Goal: Task Accomplishment & Management: Contribute content

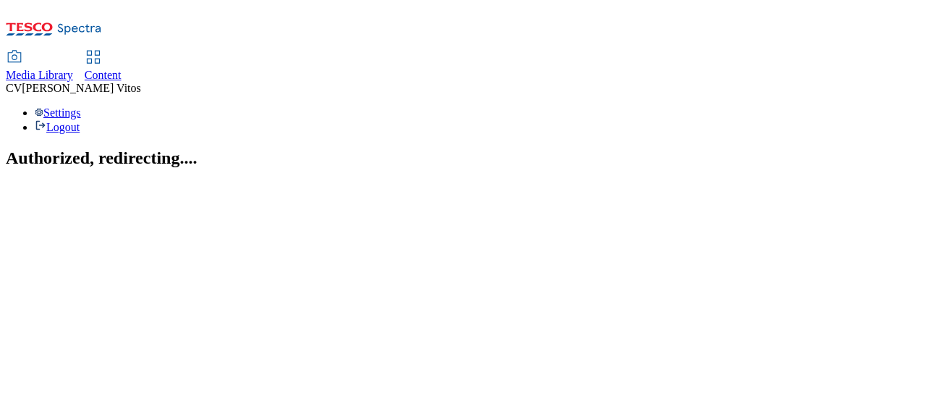
click at [122, 69] on span "Content" at bounding box center [103, 75] width 37 height 12
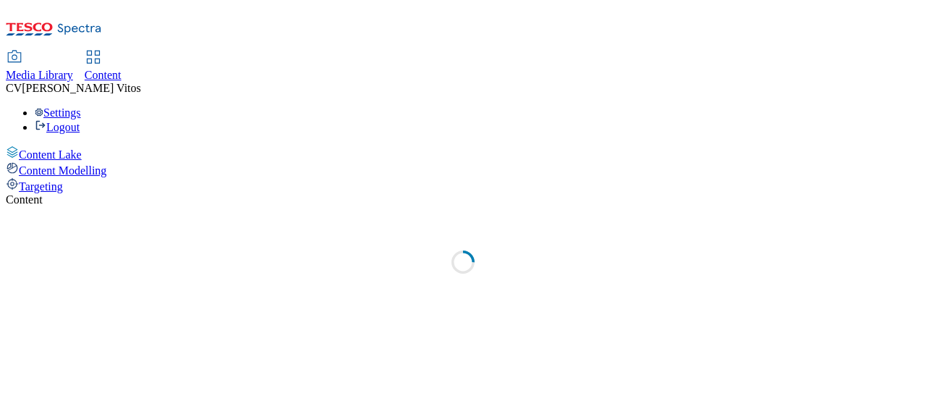
select select "ghs-uk"
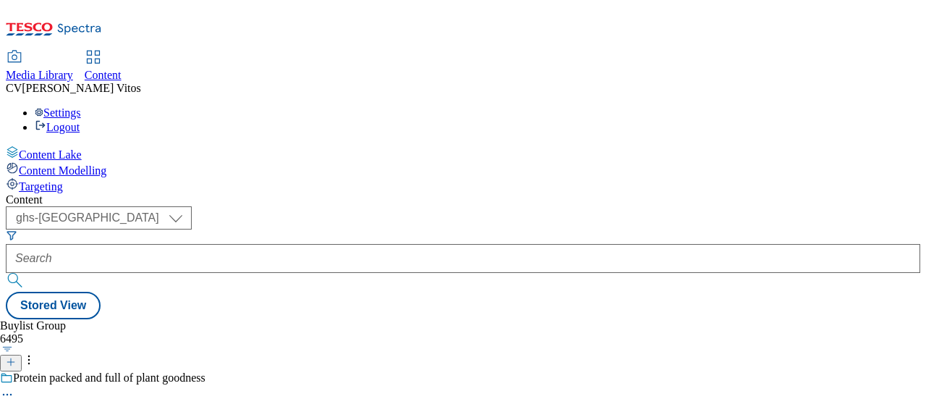
click at [22, 354] on button at bounding box center [11, 362] width 22 height 17
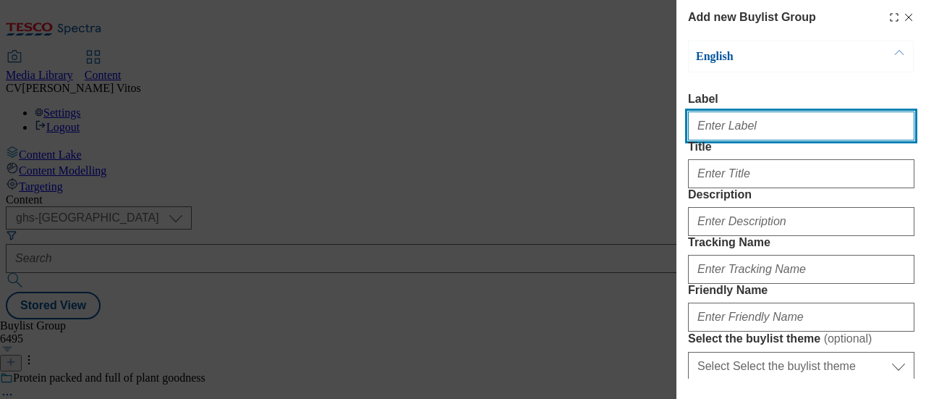
click at [718, 140] on input "Label" at bounding box center [801, 125] width 226 height 29
paste input "TUK013040"
type input "TUK013040"
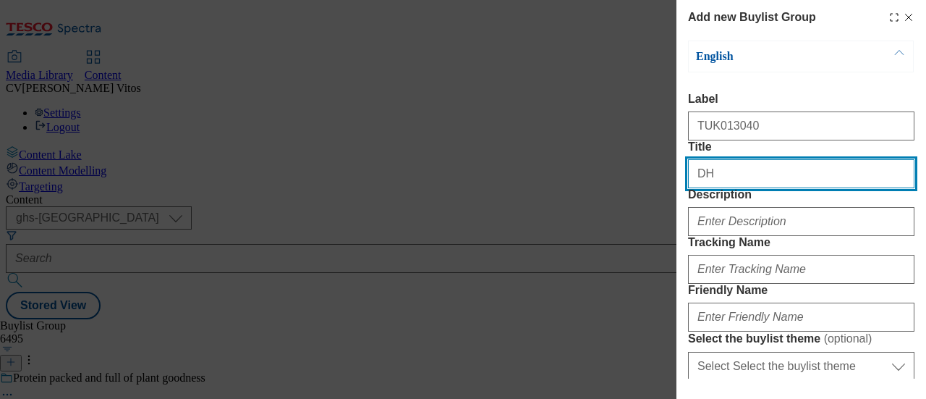
type input "D"
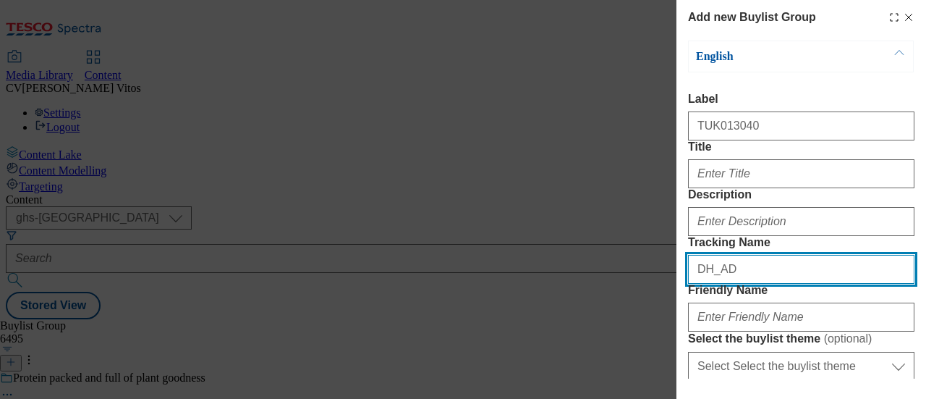
paste input "TUK013040"
type input "DH_ADTUK013040"
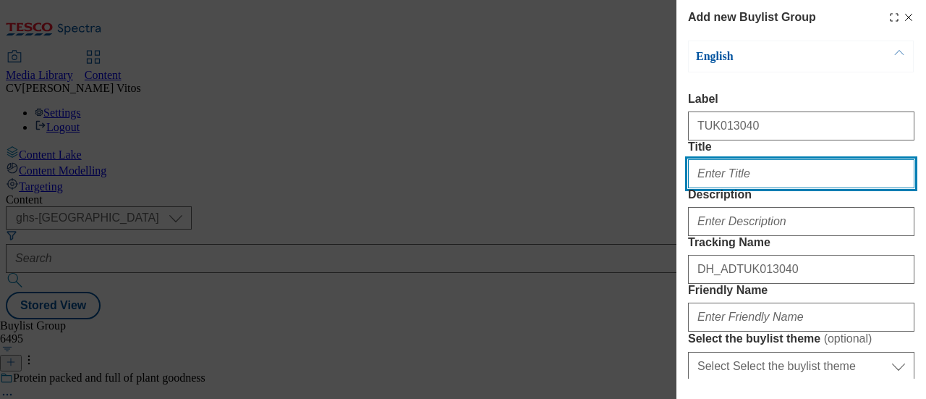
click at [734, 188] on input "Title" at bounding box center [801, 173] width 226 height 29
paste input "Explore our new plant-based meals from best selling cookbook authors Henry & Ian"
click at [729, 188] on input "Explore our new plant-based meals from best selling cookbook authors Henry & Ian" at bounding box center [801, 173] width 226 height 29
drag, startPoint x: 791, startPoint y: 195, endPoint x: 923, endPoint y: 208, distance: 132.3
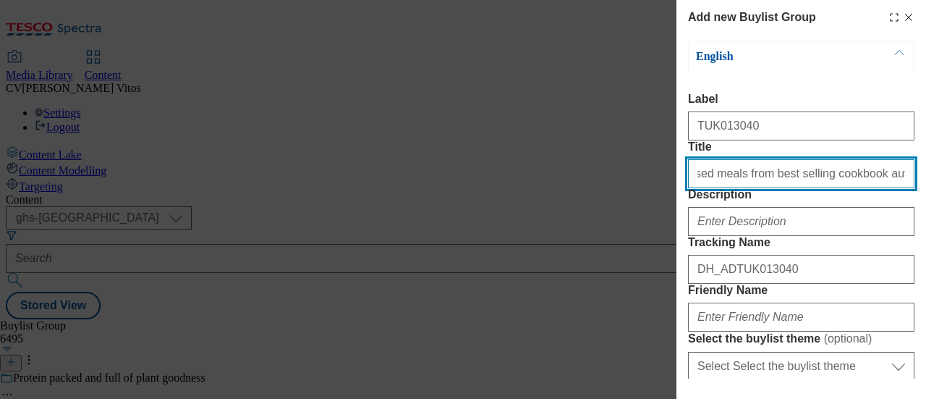
click at [924, 208] on div "Add new Buylist Group English Label TUK013040 Title Explore the new plant-based…" at bounding box center [801, 189] width 250 height 378
type input "Explore the new plant-based meals from best selling cookbook authors Henry & Ian"
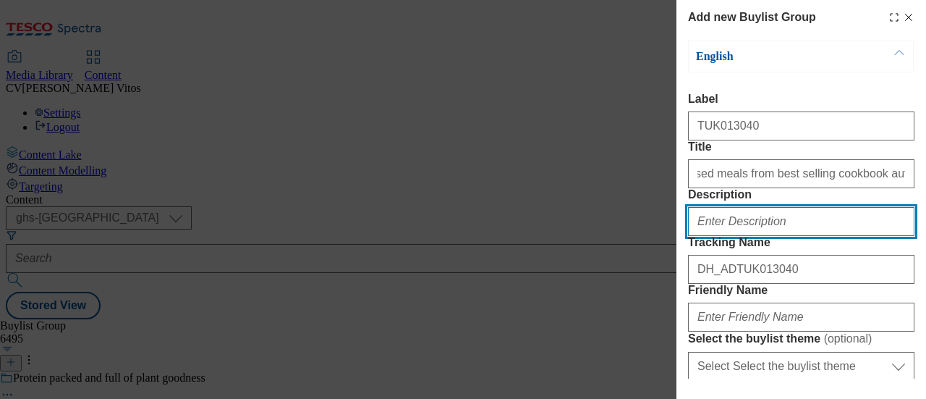
click at [776, 236] on input "Description" at bounding box center [801, 221] width 226 height 29
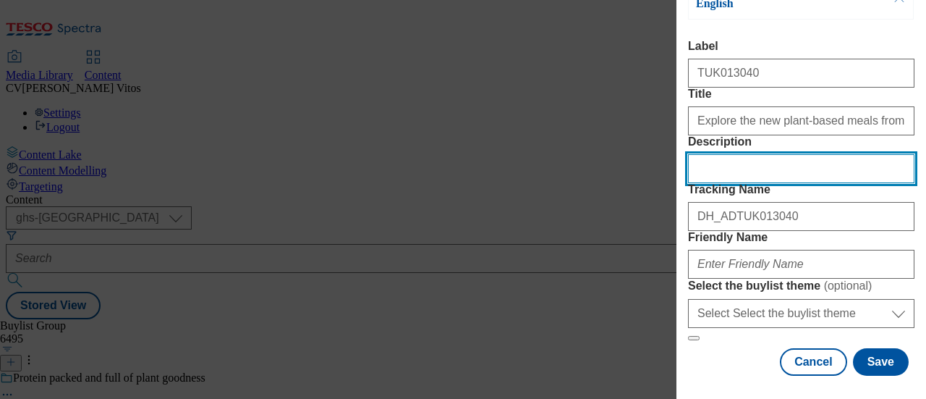
scroll to position [184, 0]
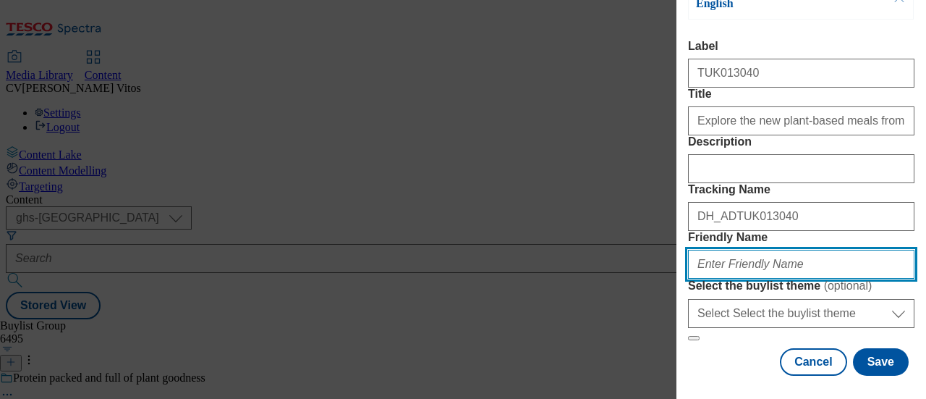
click at [767, 250] on input "Friendly Name" at bounding box center [801, 264] width 226 height 29
type input "bosh-25tw34"
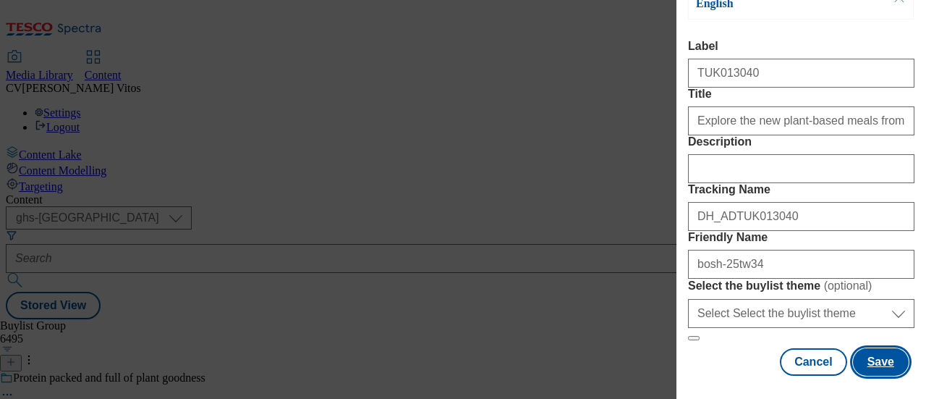
click at [885, 349] on button "Save" at bounding box center [881, 361] width 56 height 27
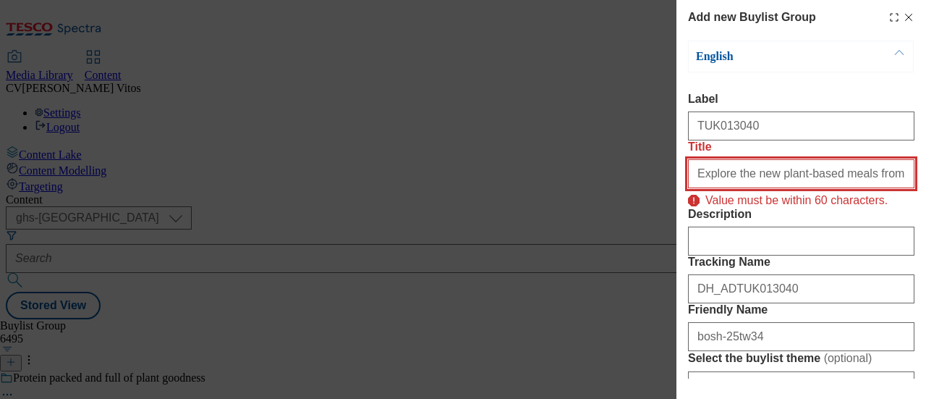
scroll to position [0, 131]
drag, startPoint x: 857, startPoint y: 203, endPoint x: 923, endPoint y: 204, distance: 65.8
click at [925, 205] on div "Add new Buylist Group English Label TUK013040 Title Explore the new plant-based…" at bounding box center [801, 189] width 250 height 378
click at [843, 188] on input "Explore the new plant-based meals from best selling cookbook authors Henry & Ian" at bounding box center [801, 173] width 226 height 29
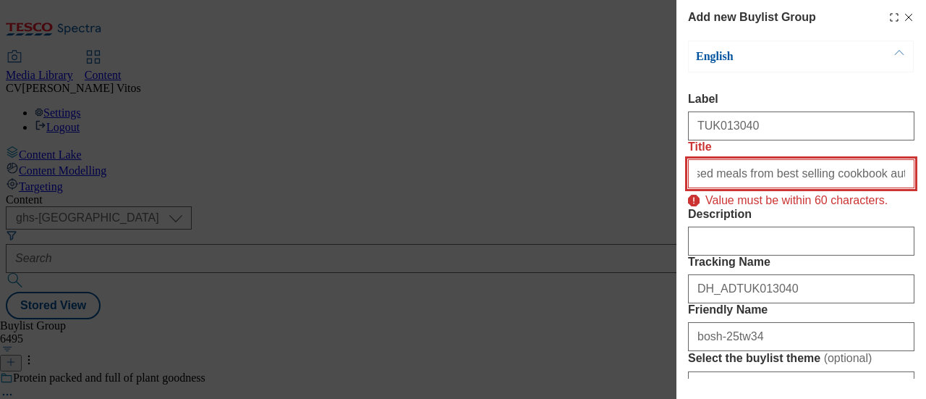
drag, startPoint x: 838, startPoint y: 202, endPoint x: 925, endPoint y: 205, distance: 87.6
click at [925, 205] on div "Add new Buylist Group English Label TUK013040 Title Explore the new plant-based…" at bounding box center [801, 189] width 250 height 378
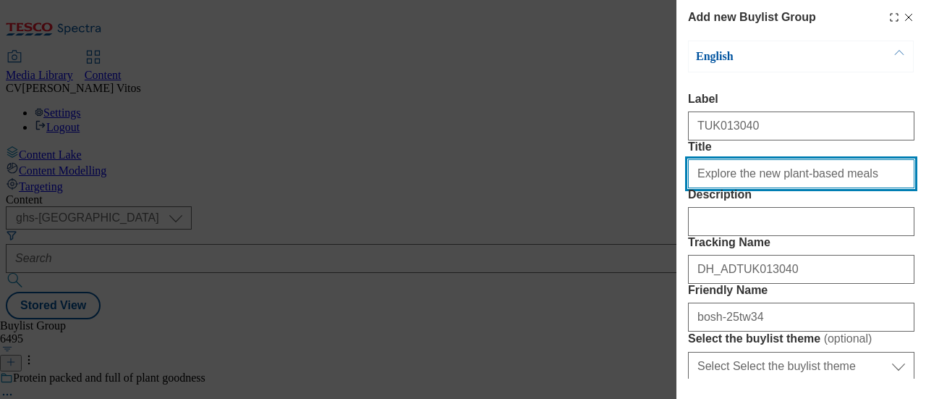
type input "Explore the new plant-based meals"
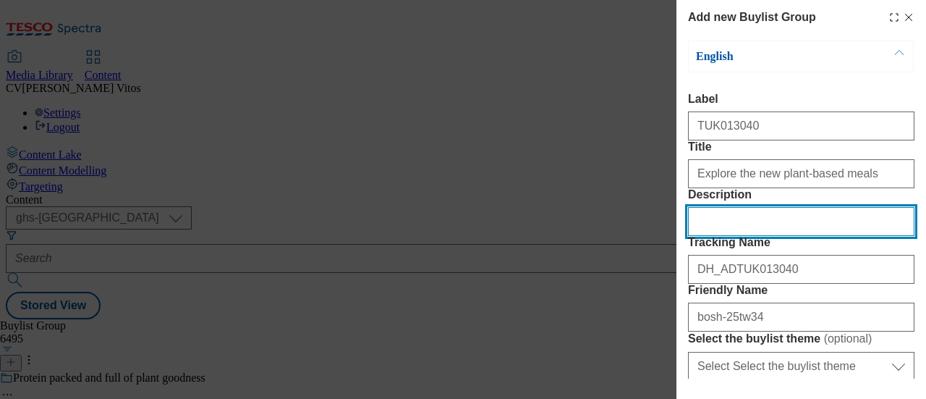
click at [796, 236] on input "Description" at bounding box center [801, 221] width 226 height 29
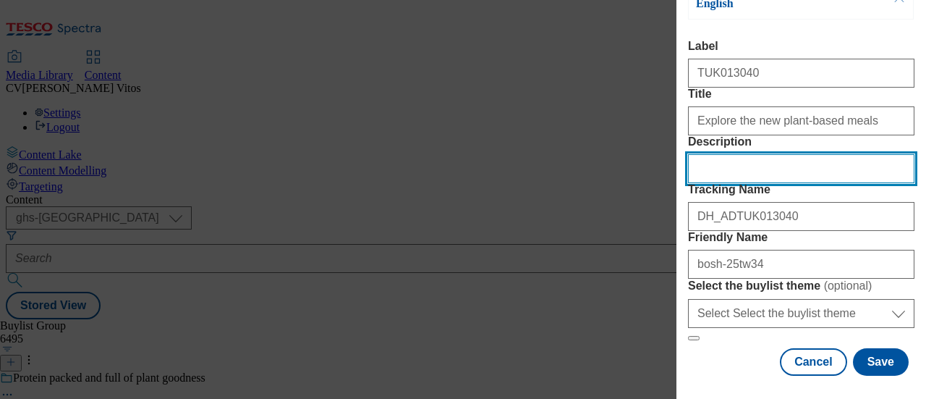
scroll to position [198, 0]
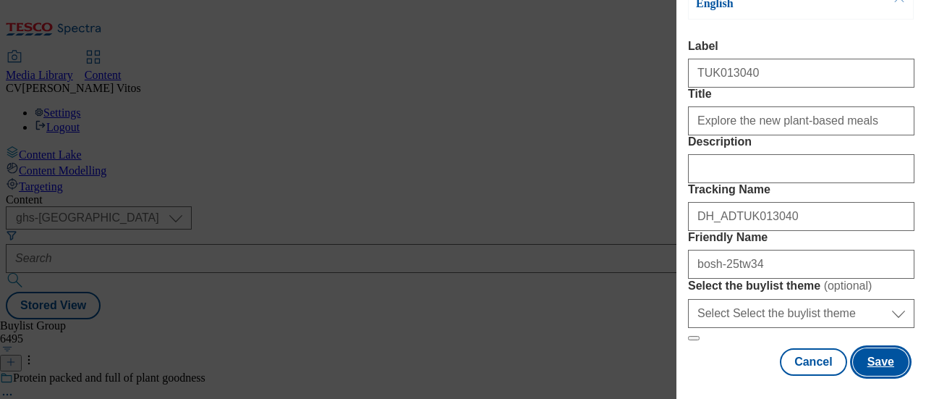
click at [876, 360] on button "Save" at bounding box center [881, 361] width 56 height 27
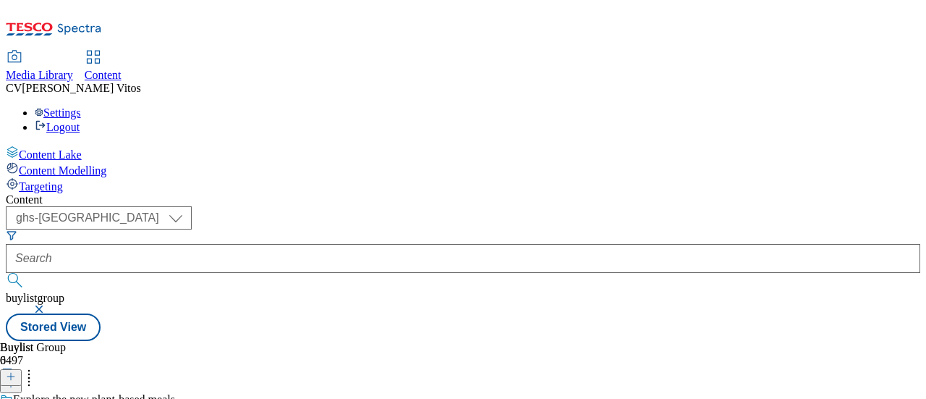
click at [16, 371] on icon at bounding box center [11, 376] width 10 height 10
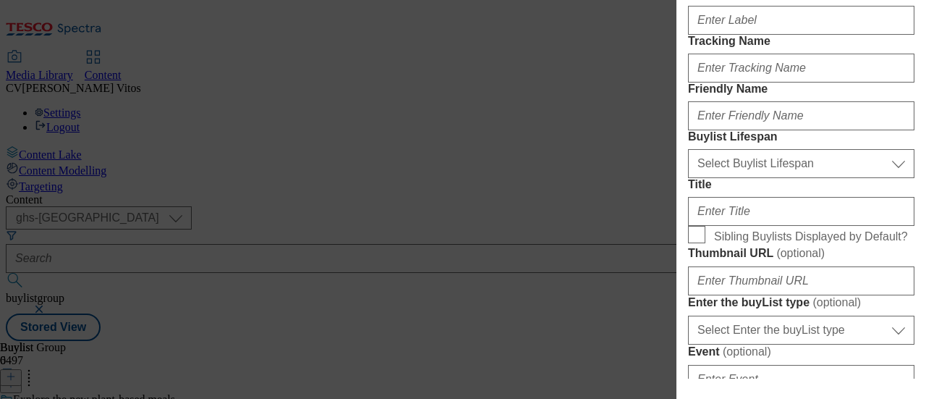
scroll to position [137, 0]
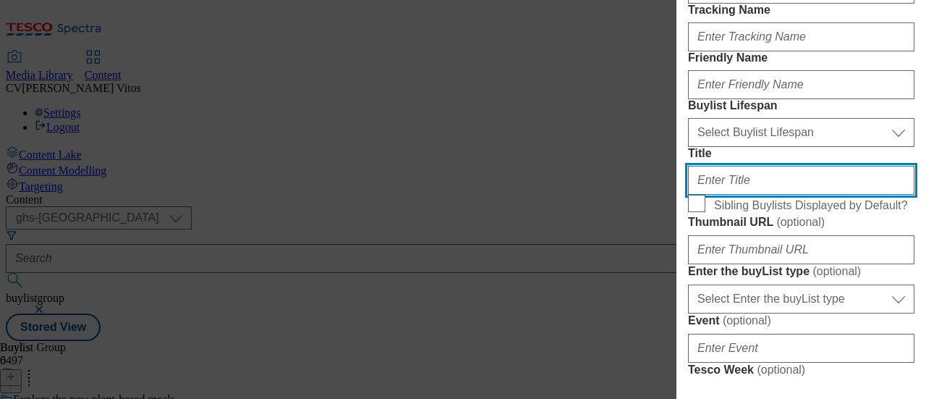
click at [737, 195] on input "Title" at bounding box center [801, 180] width 226 height 29
paste input "from best selling cookbook authors Henry & Ian"
click at [699, 195] on input "from best selling cookbook authors Henry & Ian" at bounding box center [801, 180] width 226 height 29
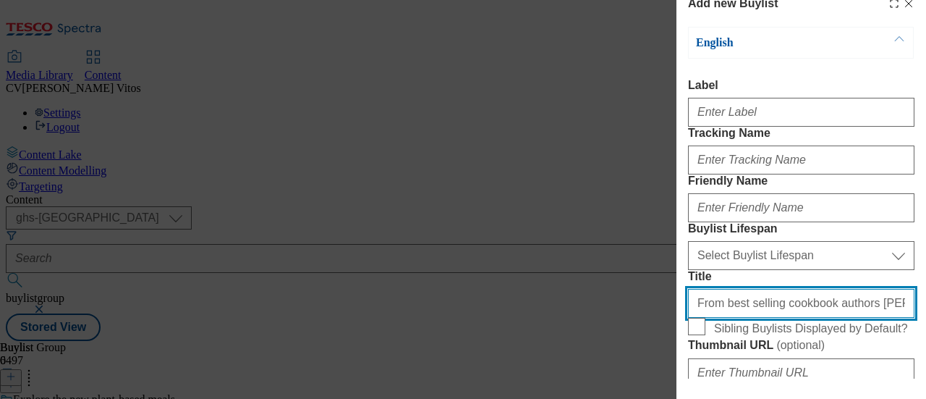
scroll to position [11, 0]
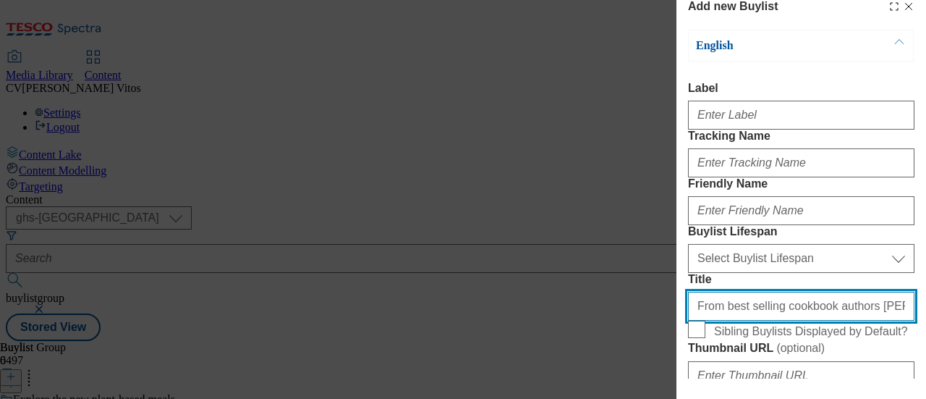
type input "From best selling cookbook authors Henry & Ian"
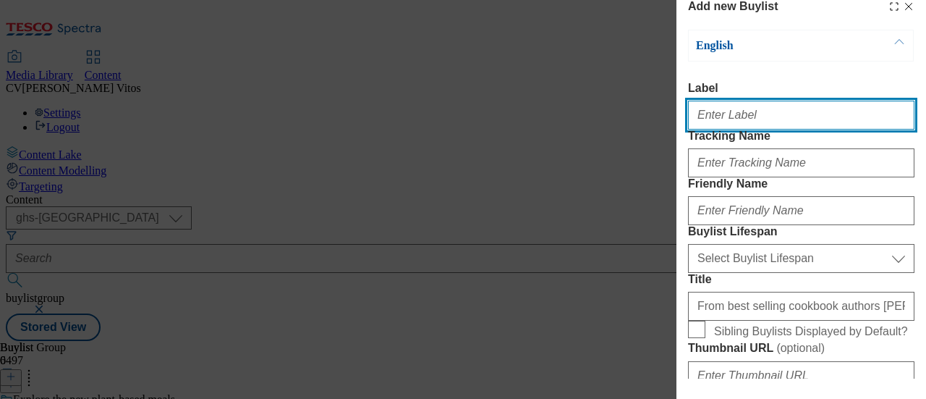
click at [736, 117] on input "Label" at bounding box center [801, 115] width 226 height 29
paste input "TUK013040"
type input "TUK013040"
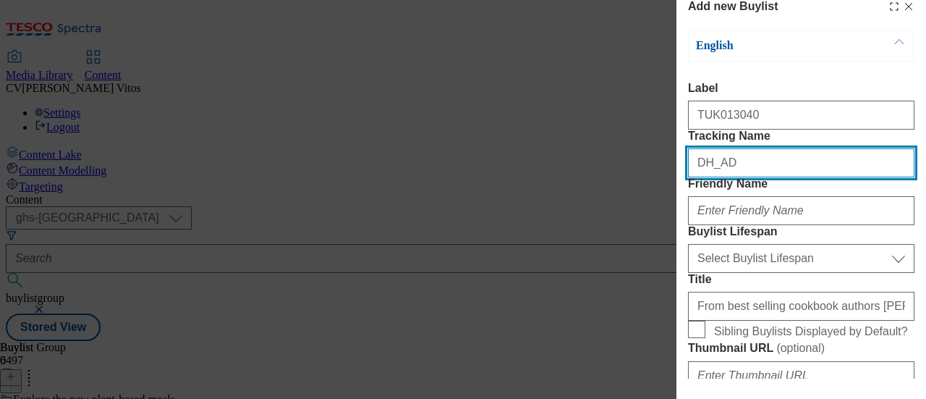
paste input "TUK013040"
type input "DH_ADTUK013040"
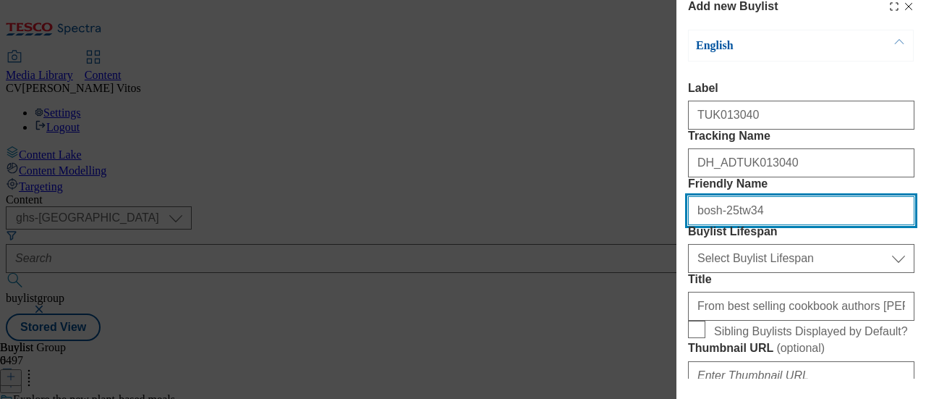
type input "bosh-25tw34"
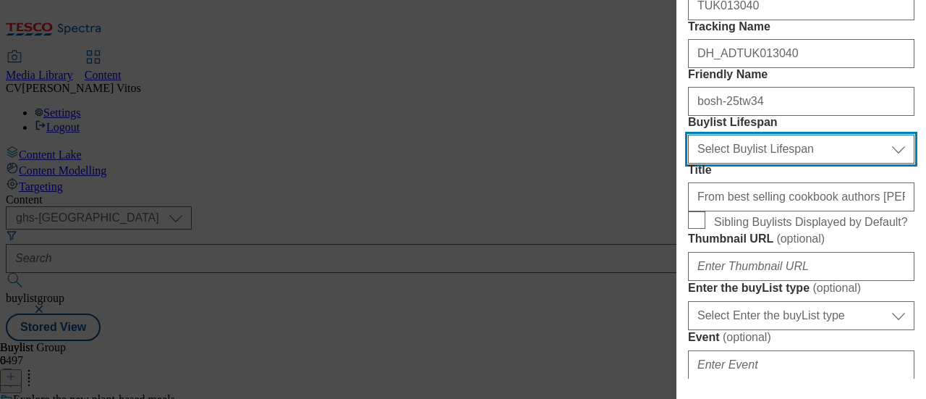
scroll to position [121, 0]
click at [757, 163] on select "Select Buylist Lifespan evergreen seasonal tactical" at bounding box center [801, 148] width 226 height 29
select select "evergreen"
click at [688, 163] on select "Select Buylist Lifespan evergreen seasonal tactical" at bounding box center [801, 148] width 226 height 29
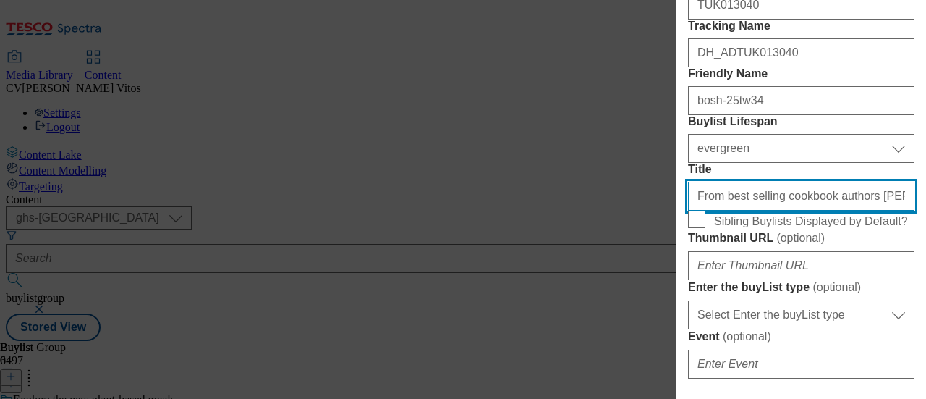
click at [752, 210] on input "From best selling cookbook authors Henry & Ian" at bounding box center [801, 196] width 226 height 29
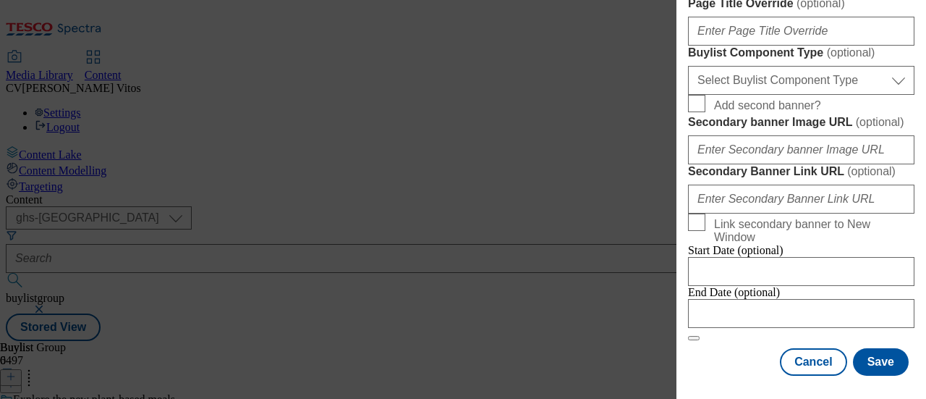
scroll to position [770, 0]
click at [743, 286] on div "End Date (optional)" at bounding box center [801, 307] width 226 height 42
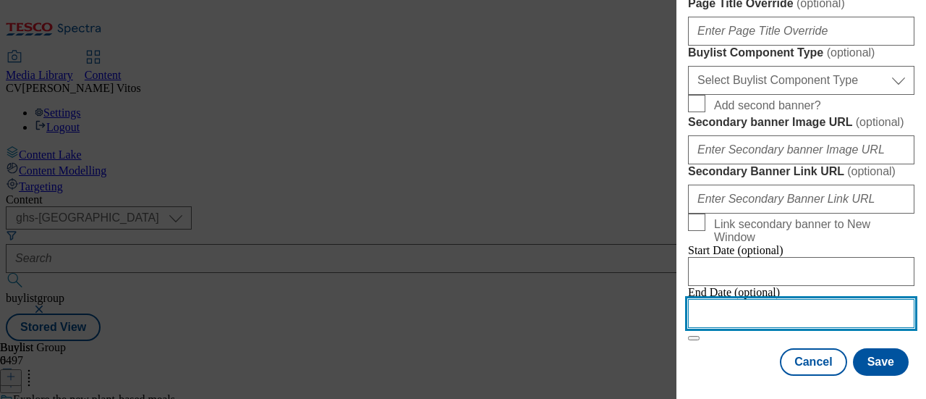
click at [737, 299] on input "Modal" at bounding box center [801, 313] width 226 height 29
select select "2025"
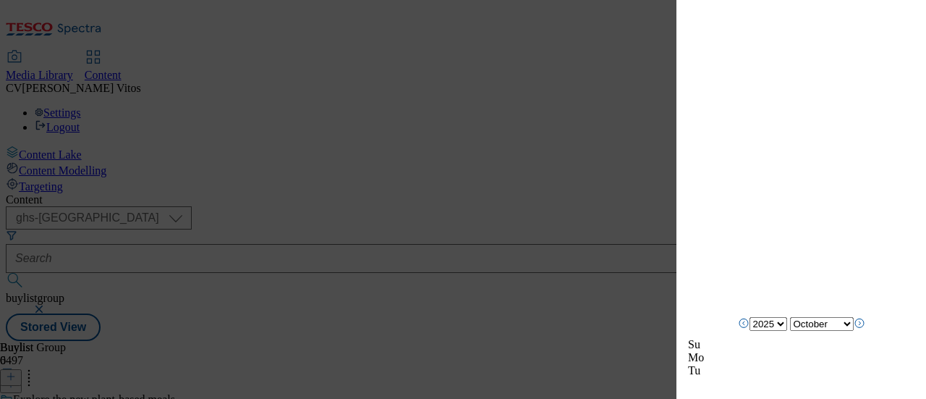
scroll to position [1629, 0]
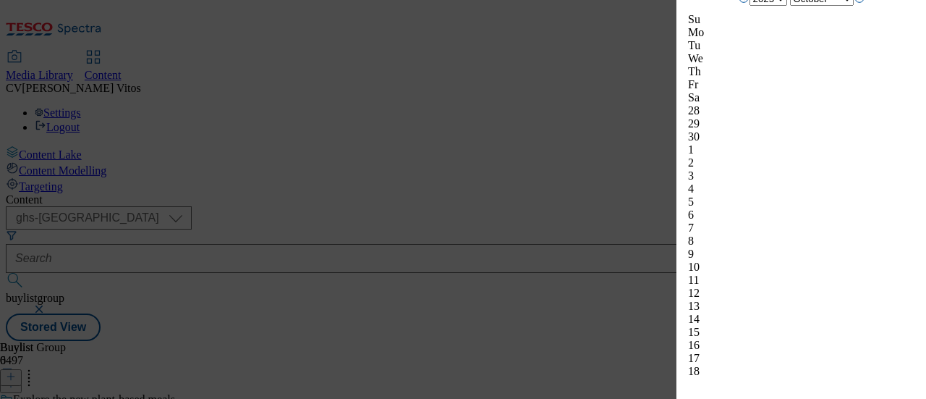
select select "November"
click at [906, 263] on div "Add new Buylist English Label TUK013040 Tracking Name DH_ADTUK013040 Friendly N…" at bounding box center [801, 189] width 250 height 378
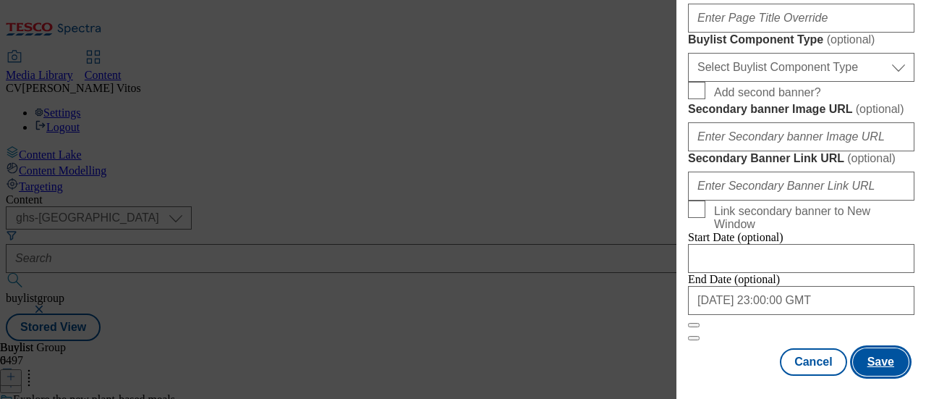
click at [875, 348] on button "Save" at bounding box center [881, 361] width 56 height 27
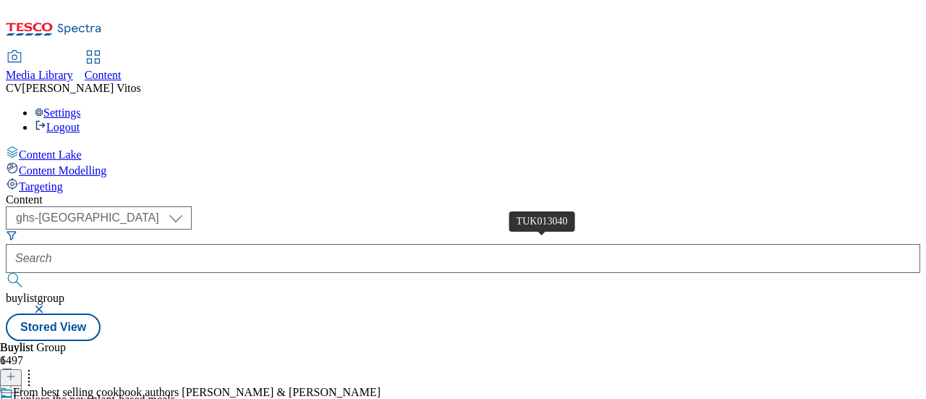
scroll to position [0, 90]
click at [16, 371] on icon at bounding box center [11, 376] width 10 height 10
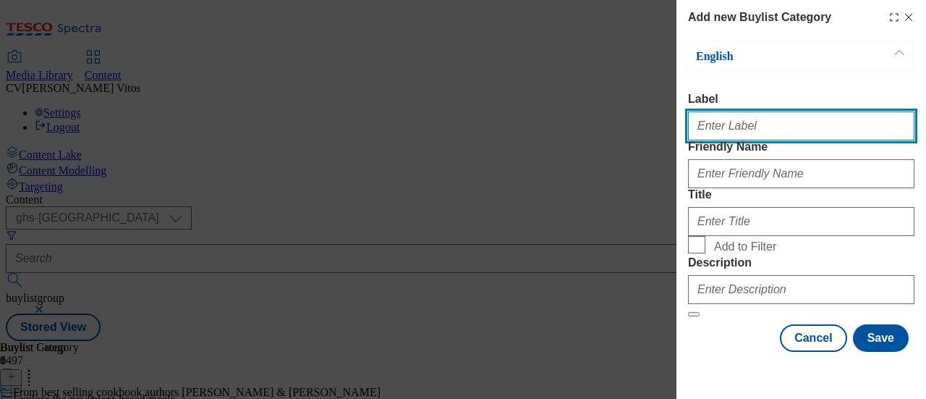
click at [787, 140] on input "Label" at bounding box center [801, 125] width 226 height 29
paste input "TUK013040"
type input "TUK013040"
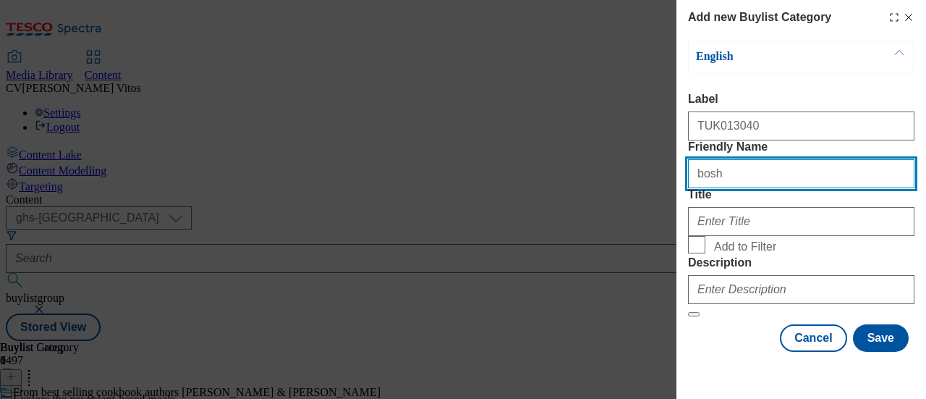
type input "bosh"
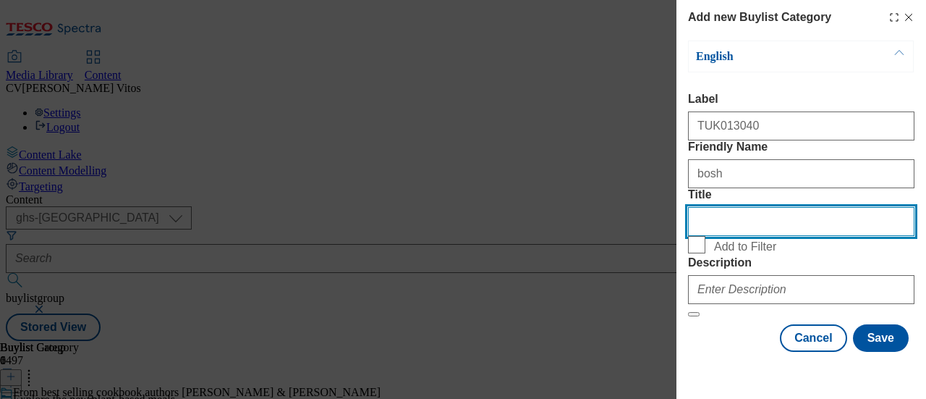
scroll to position [94, 0]
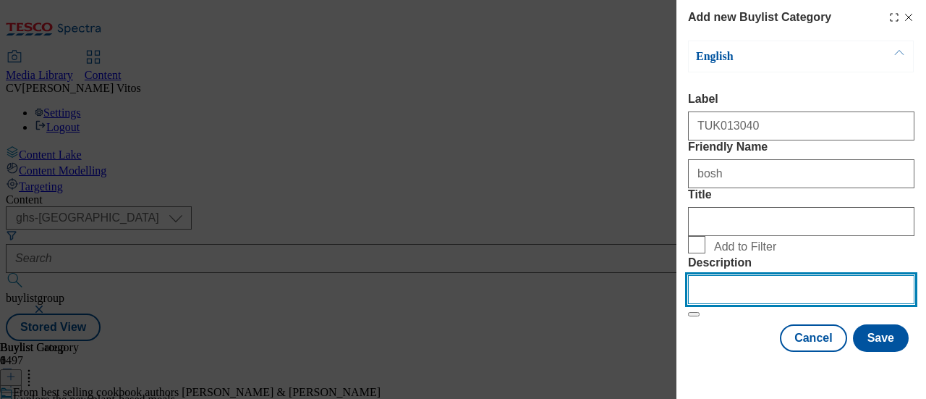
click at [746, 287] on input "Description" at bounding box center [801, 289] width 226 height 29
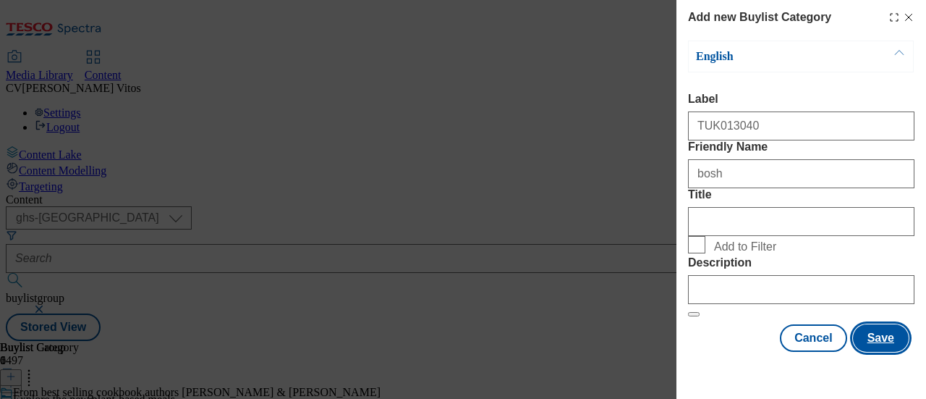
click at [889, 347] on button "Save" at bounding box center [881, 337] width 56 height 27
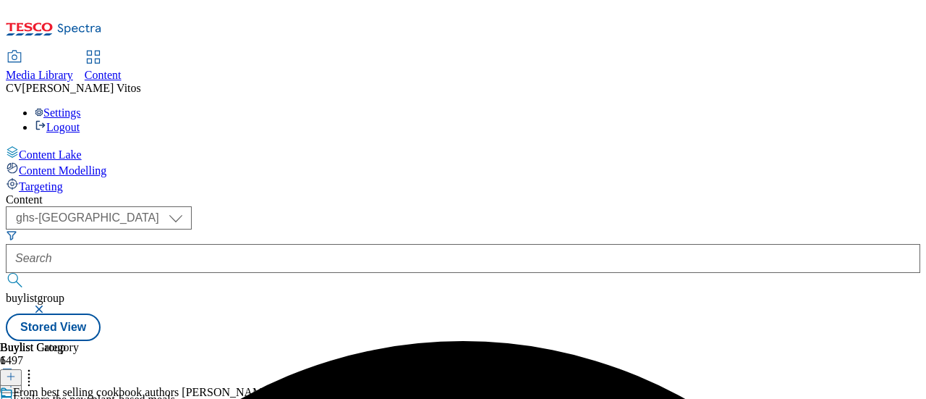
scroll to position [0, 90]
click at [22, 369] on button at bounding box center [11, 377] width 22 height 17
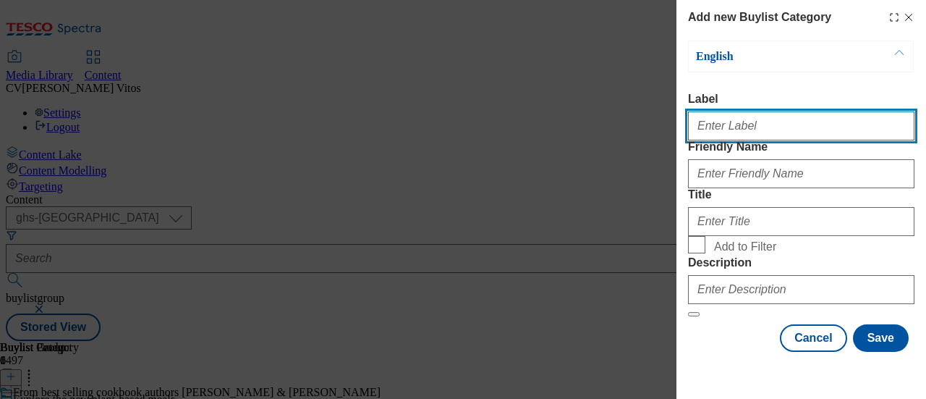
click at [730, 140] on input "Label" at bounding box center [801, 125] width 226 height 29
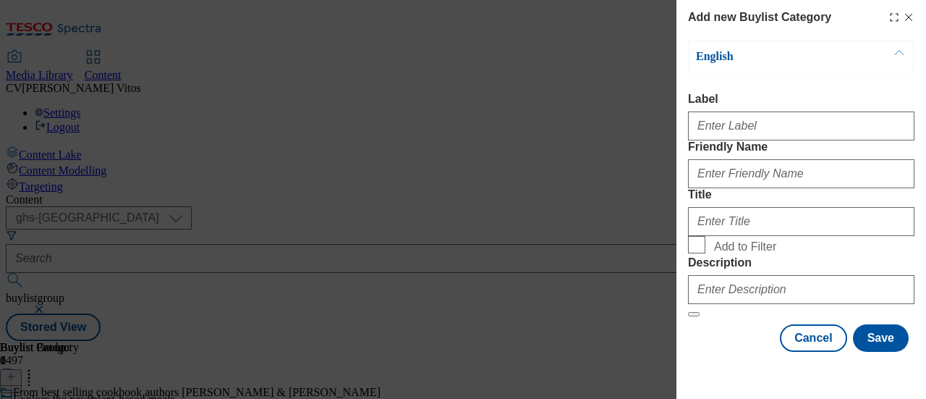
click at [893, 25] on div "Add new Buylist Category English Label Friendly Name Title Add to Filter Descri…" at bounding box center [801, 180] width 226 height 343
click at [903, 19] on icon "Modal" at bounding box center [909, 18] width 12 height 12
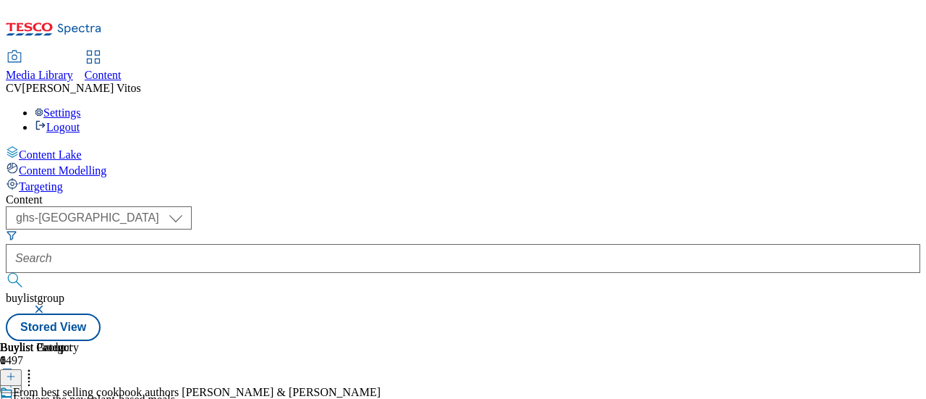
scroll to position [0, 357]
click at [16, 371] on icon at bounding box center [11, 376] width 10 height 10
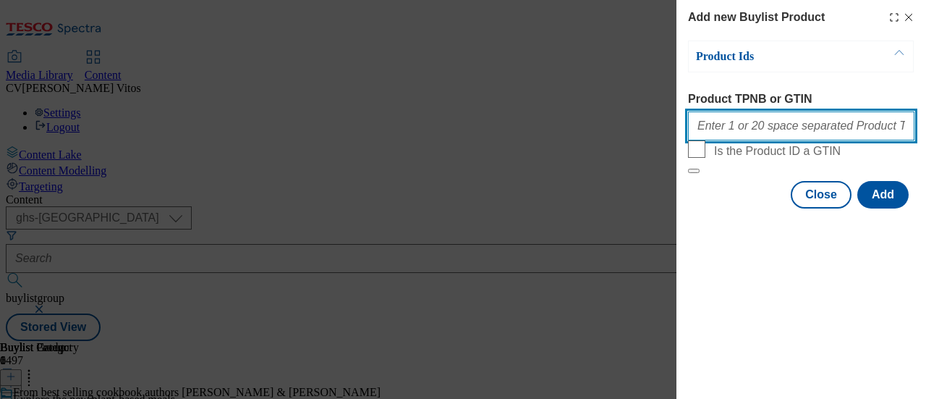
click at [789, 129] on input "Product TPNB or GTIN" at bounding box center [801, 125] width 226 height 29
paste input "97068457"
paste input "97064818"
paste input "97026133"
paste input "96982695"
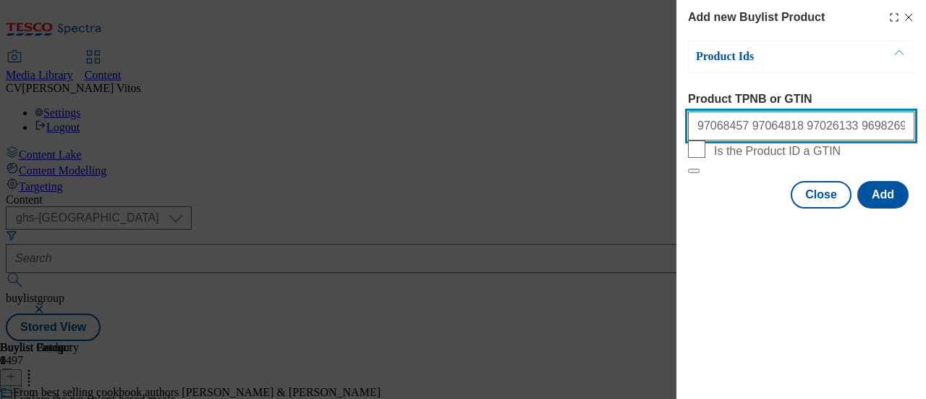
paste input "96927059"
paste input "96873254"
type input "97068457 97064818 97026133 96982695 96927059 96873254"
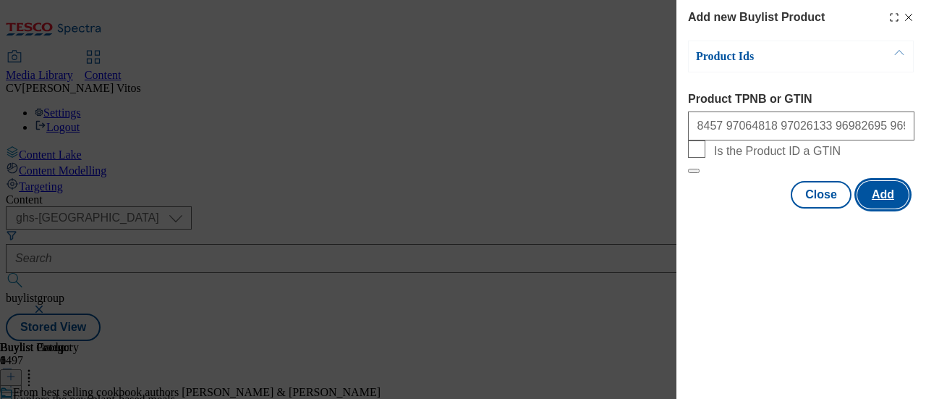
click at [896, 208] on button "Add" at bounding box center [882, 194] width 51 height 27
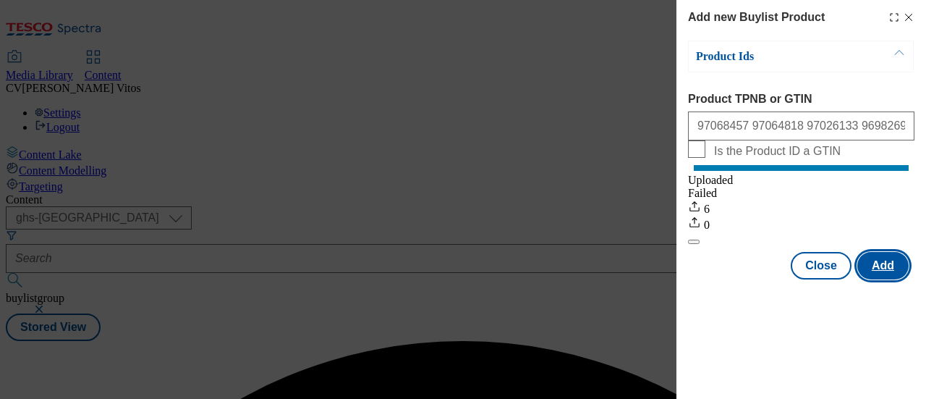
scroll to position [0, 0]
click at [892, 270] on button "Add" at bounding box center [882, 265] width 51 height 27
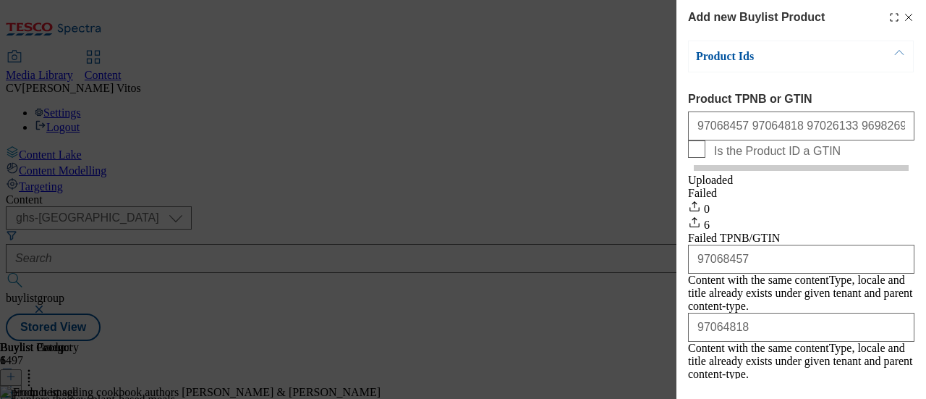
click at [903, 17] on icon "Modal" at bounding box center [909, 18] width 12 height 12
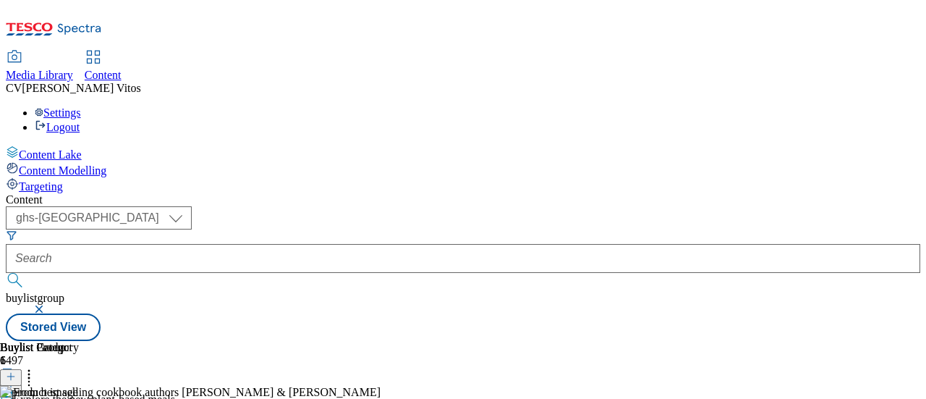
scroll to position [0, 244]
click at [36, 367] on icon at bounding box center [29, 374] width 14 height 14
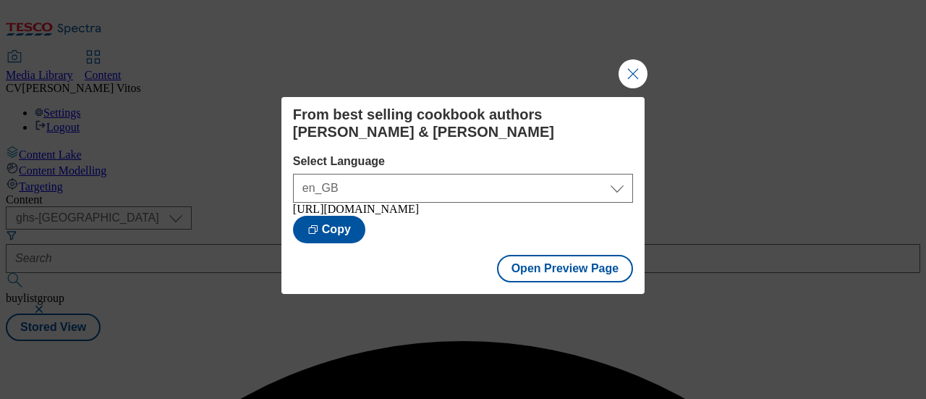
scroll to position [0, 0]
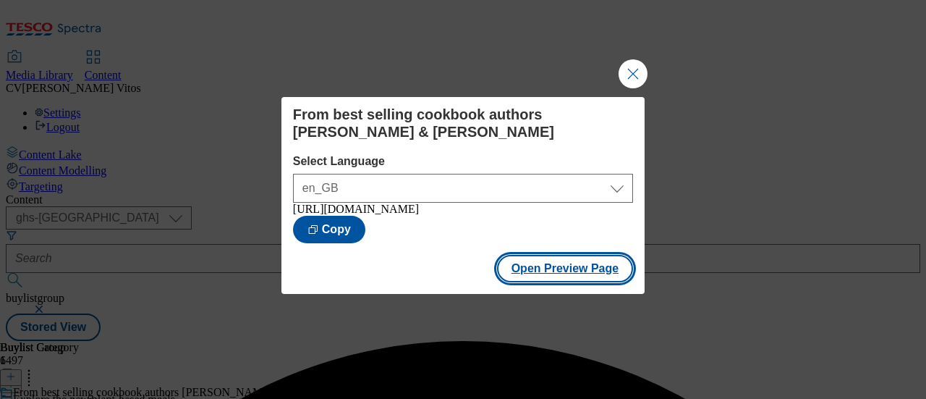
click at [580, 267] on button "Open Preview Page" at bounding box center [565, 268] width 137 height 27
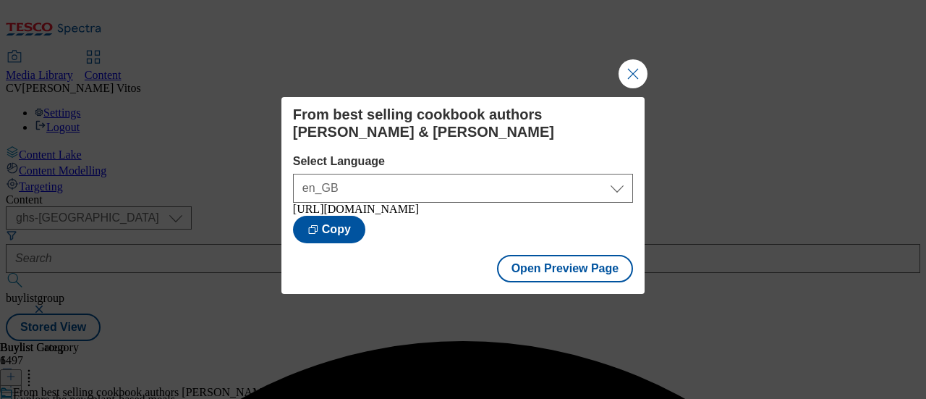
click at [635, 76] on button "Close Modal" at bounding box center [632, 73] width 29 height 29
